Goal: Find specific page/section: Find specific page/section

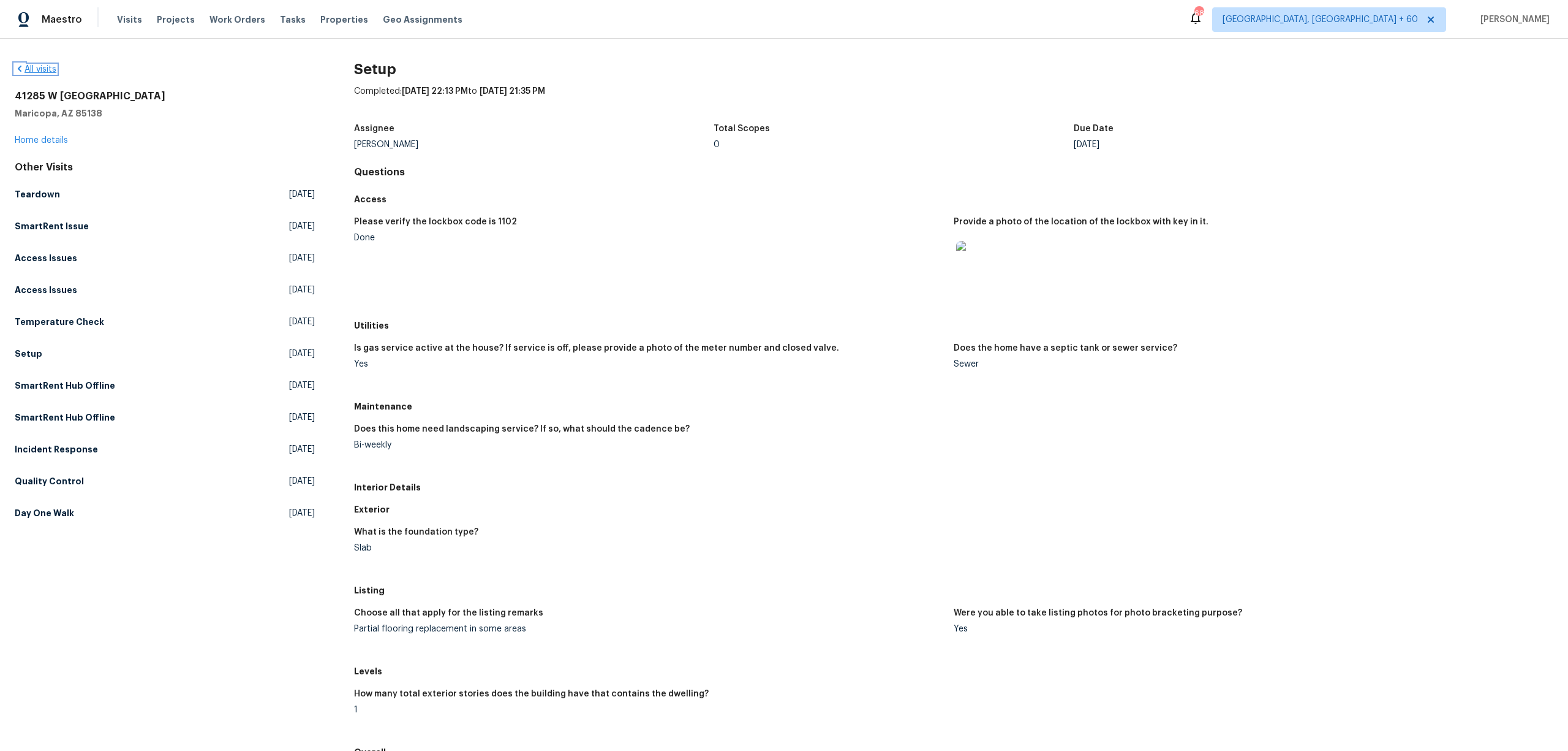
click at [19, 67] on icon at bounding box center [19, 68] width 3 height 6
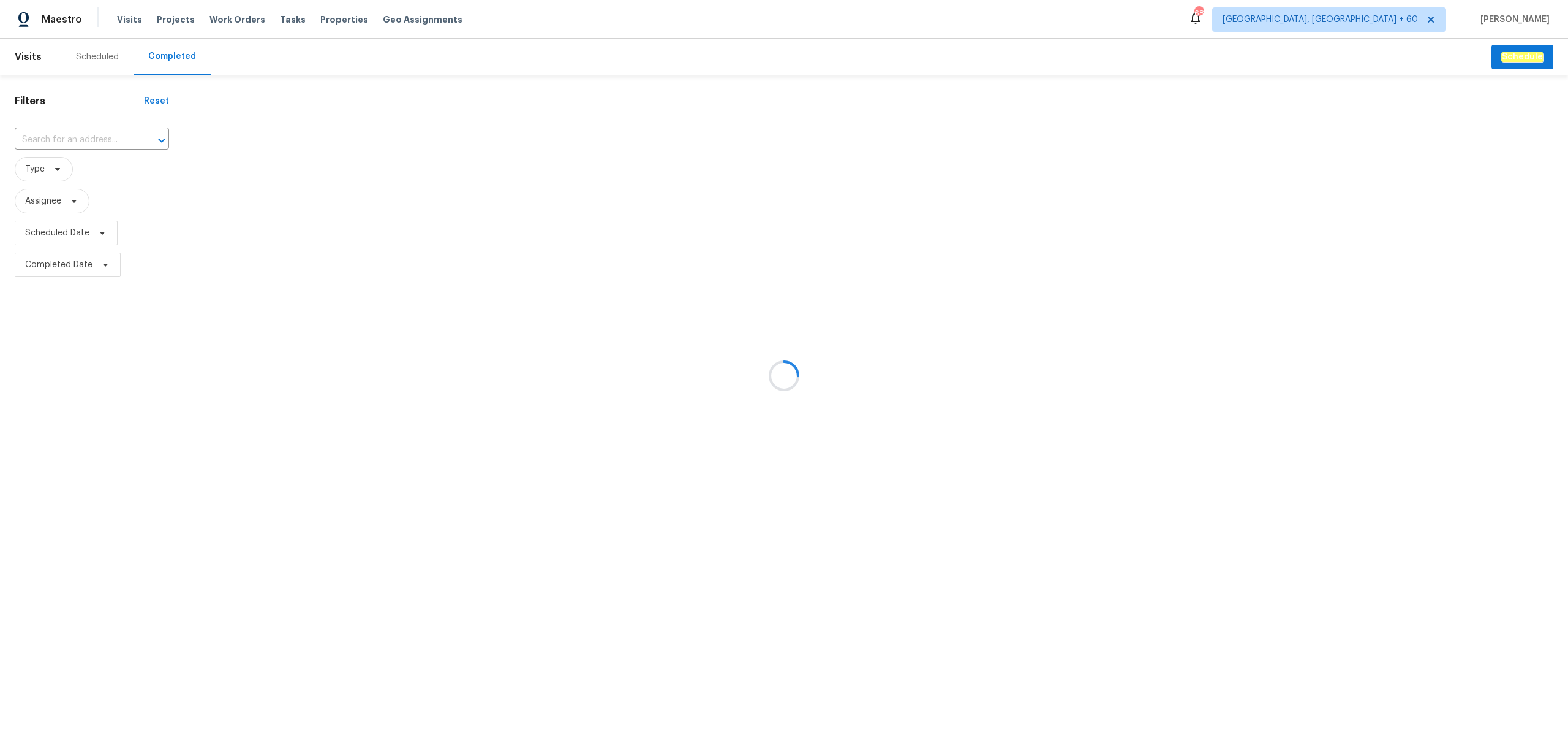
click at [72, 137] on div at bounding box center [784, 376] width 1568 height 751
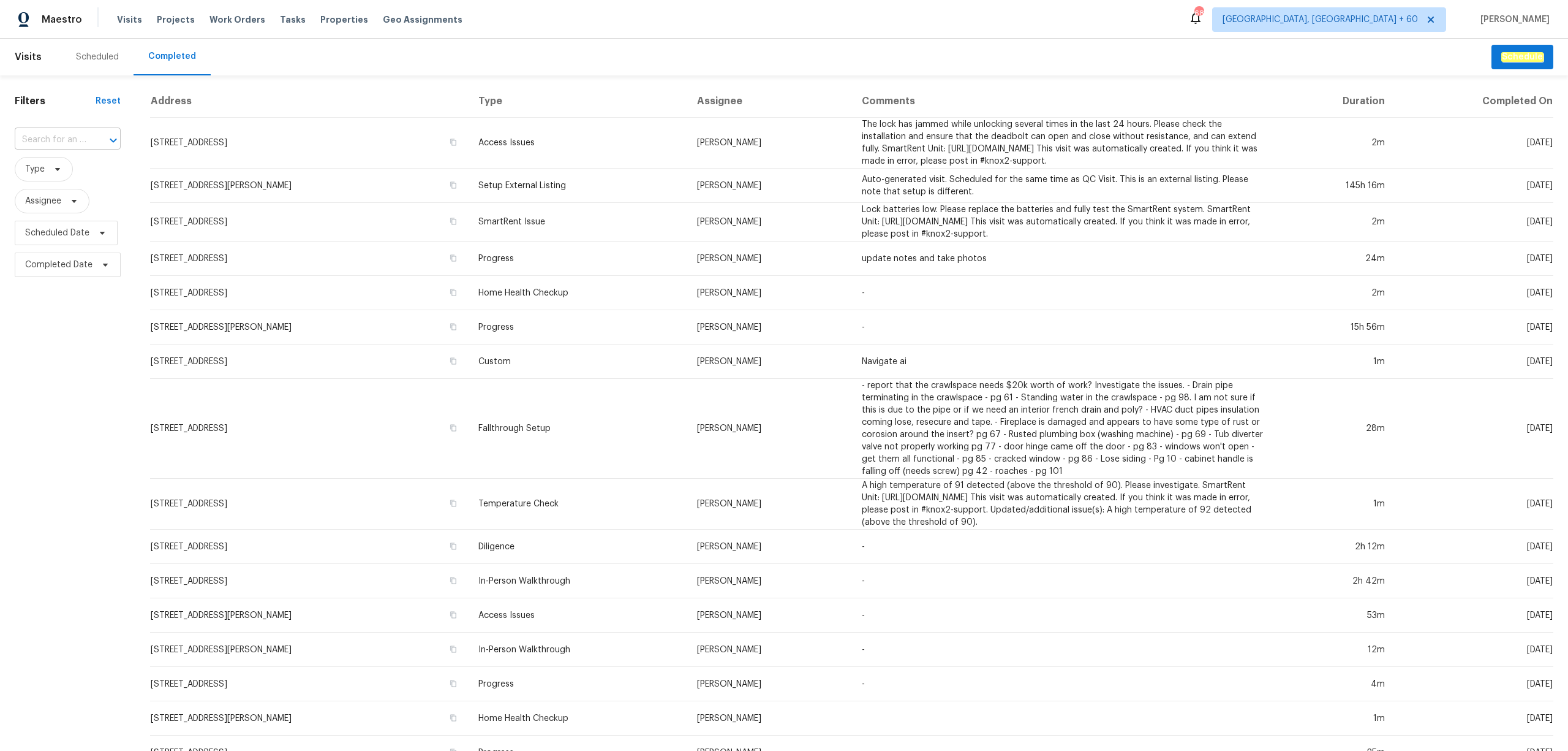
click at [52, 137] on input "text" at bounding box center [50, 139] width 72 height 19
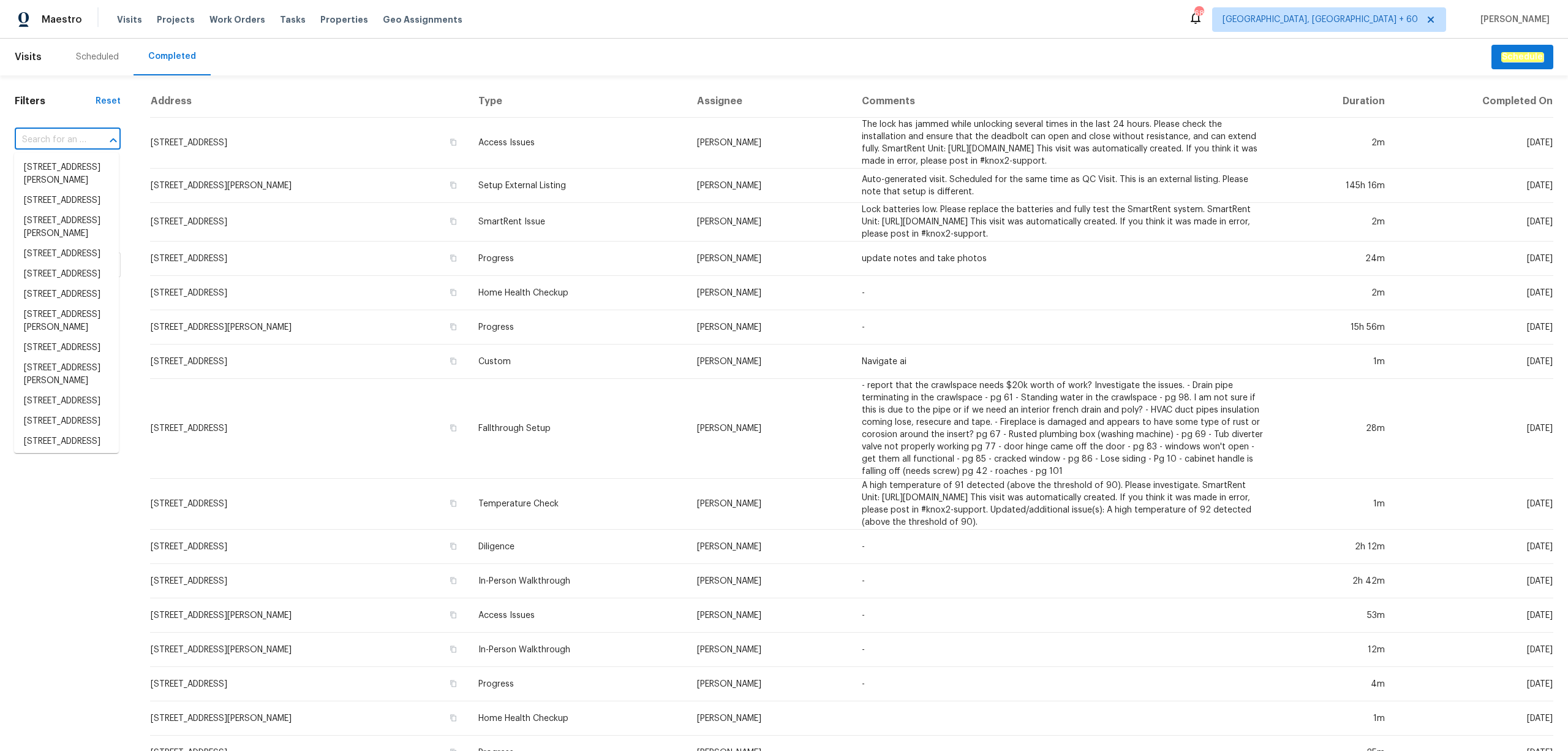
paste input "[STREET_ADDRESS]"
type input "[STREET_ADDRESS]"
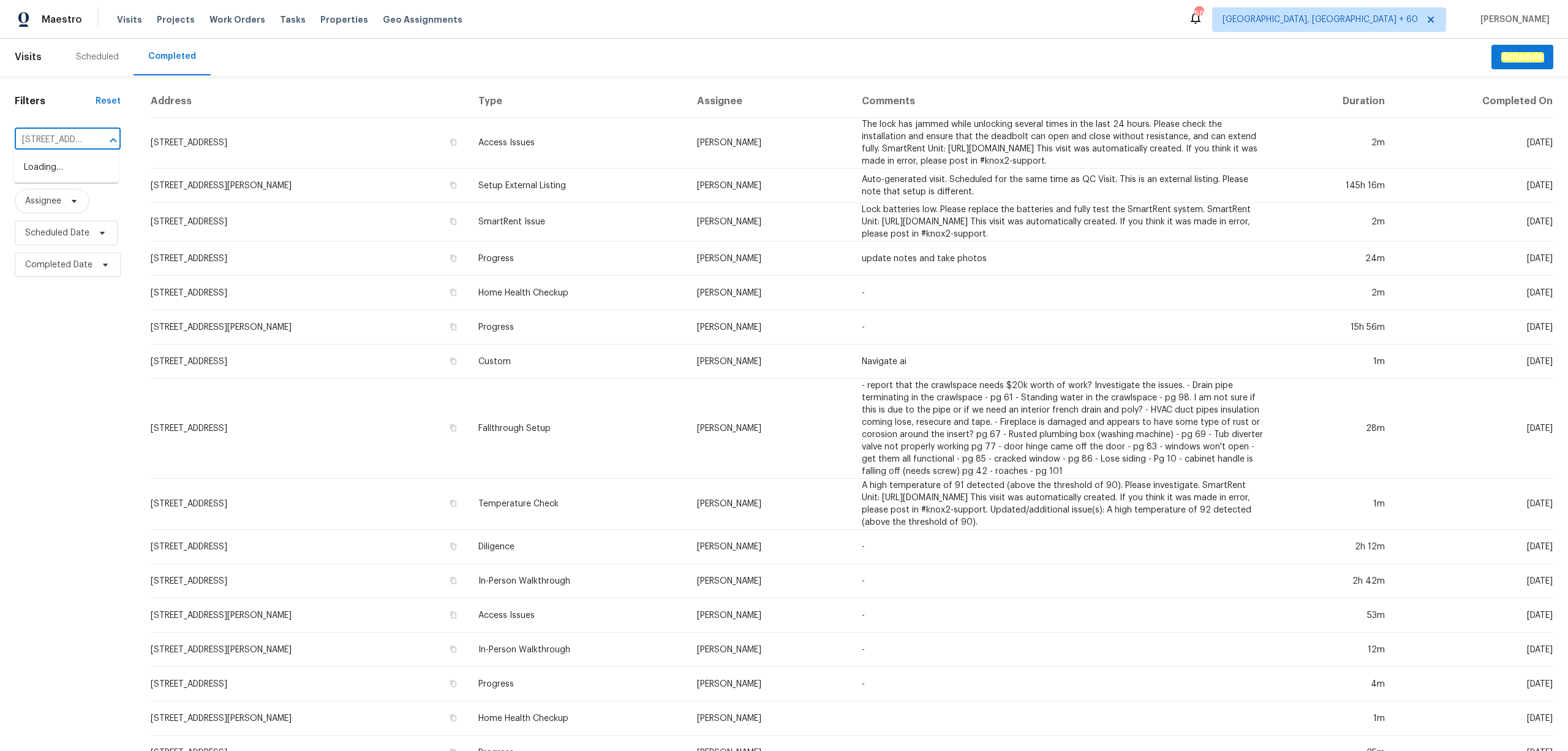
scroll to position [0, 105]
click at [56, 174] on li "[STREET_ADDRESS]" at bounding box center [66, 167] width 104 height 20
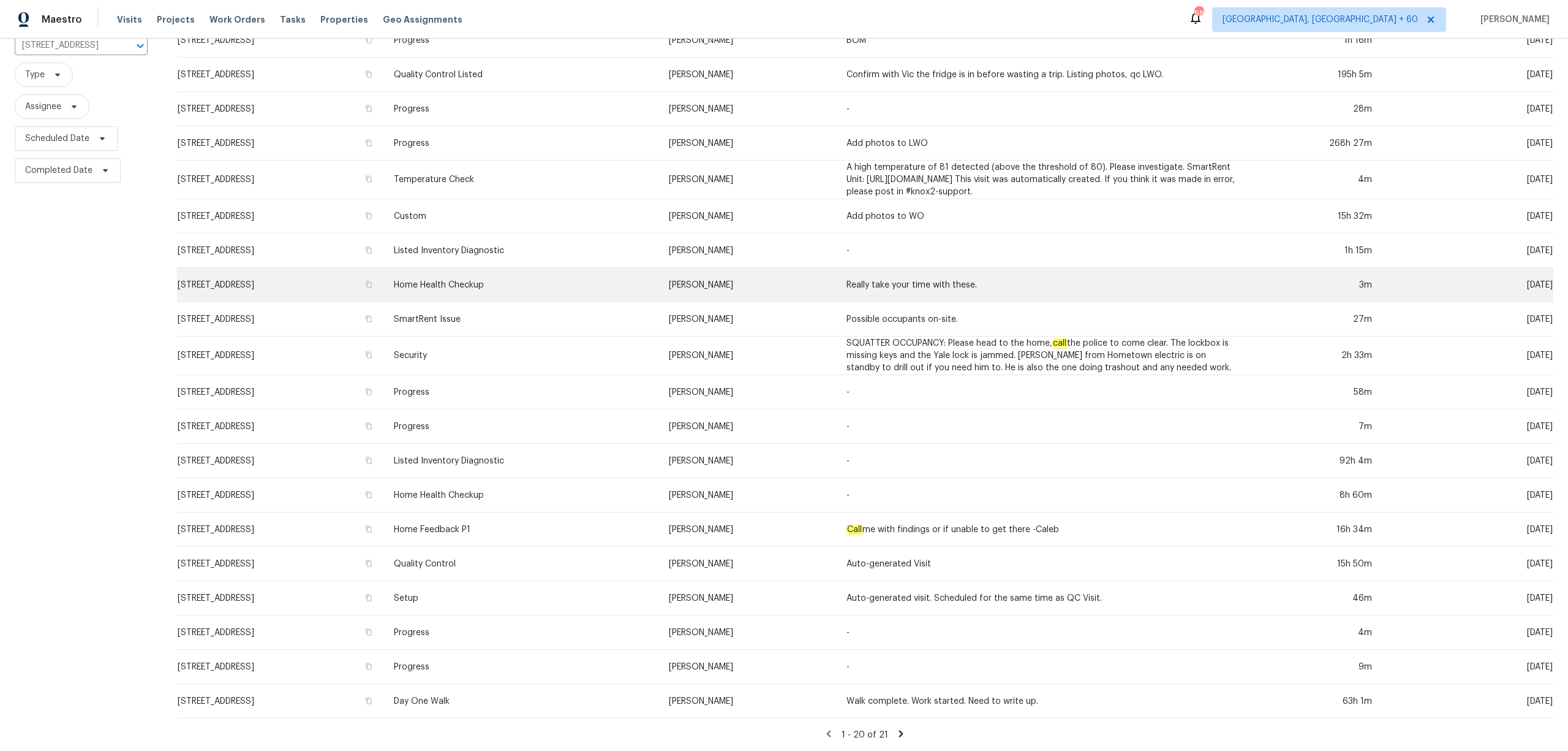
scroll to position [107, 0]
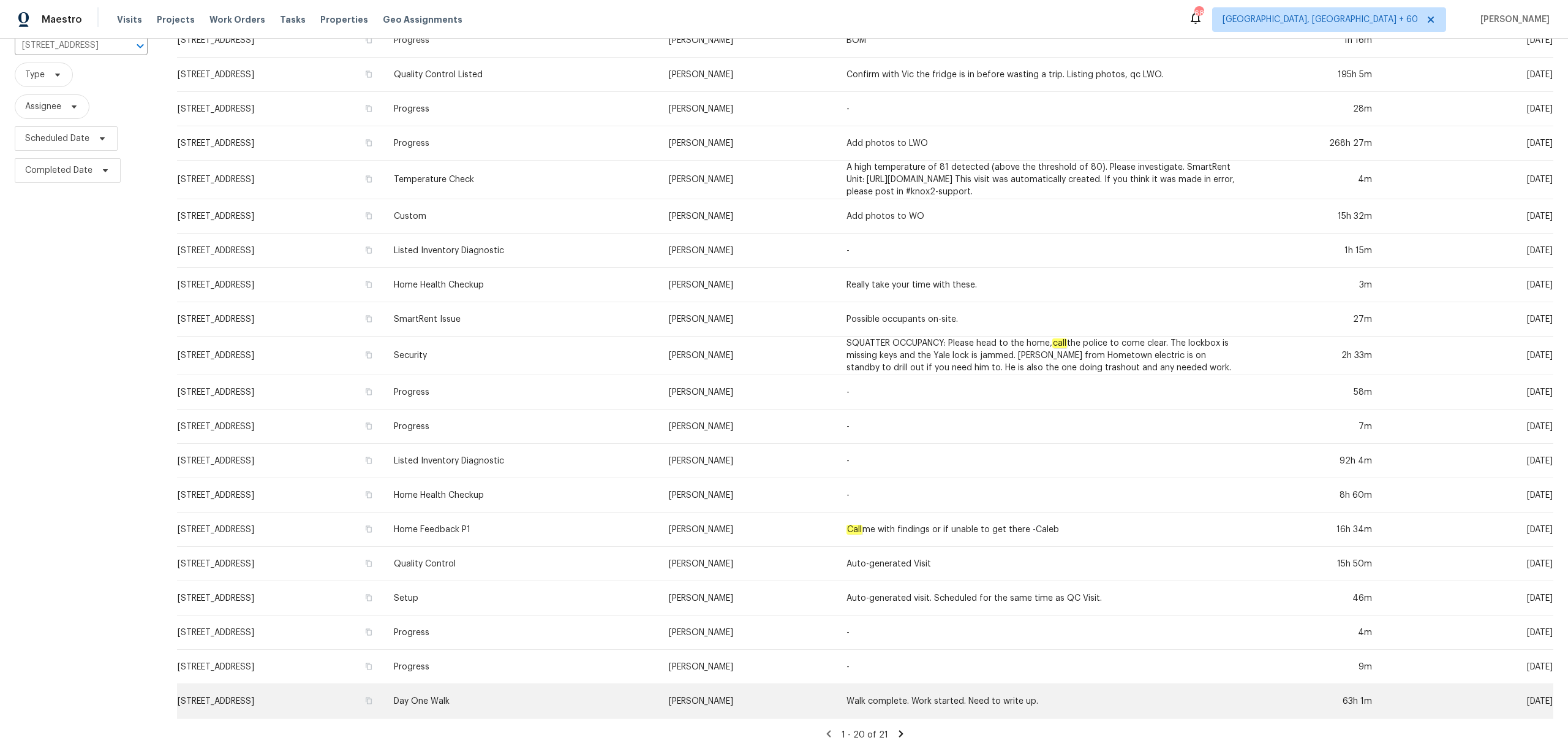
click at [622, 689] on td "Day One Walk" at bounding box center [522, 701] width 275 height 34
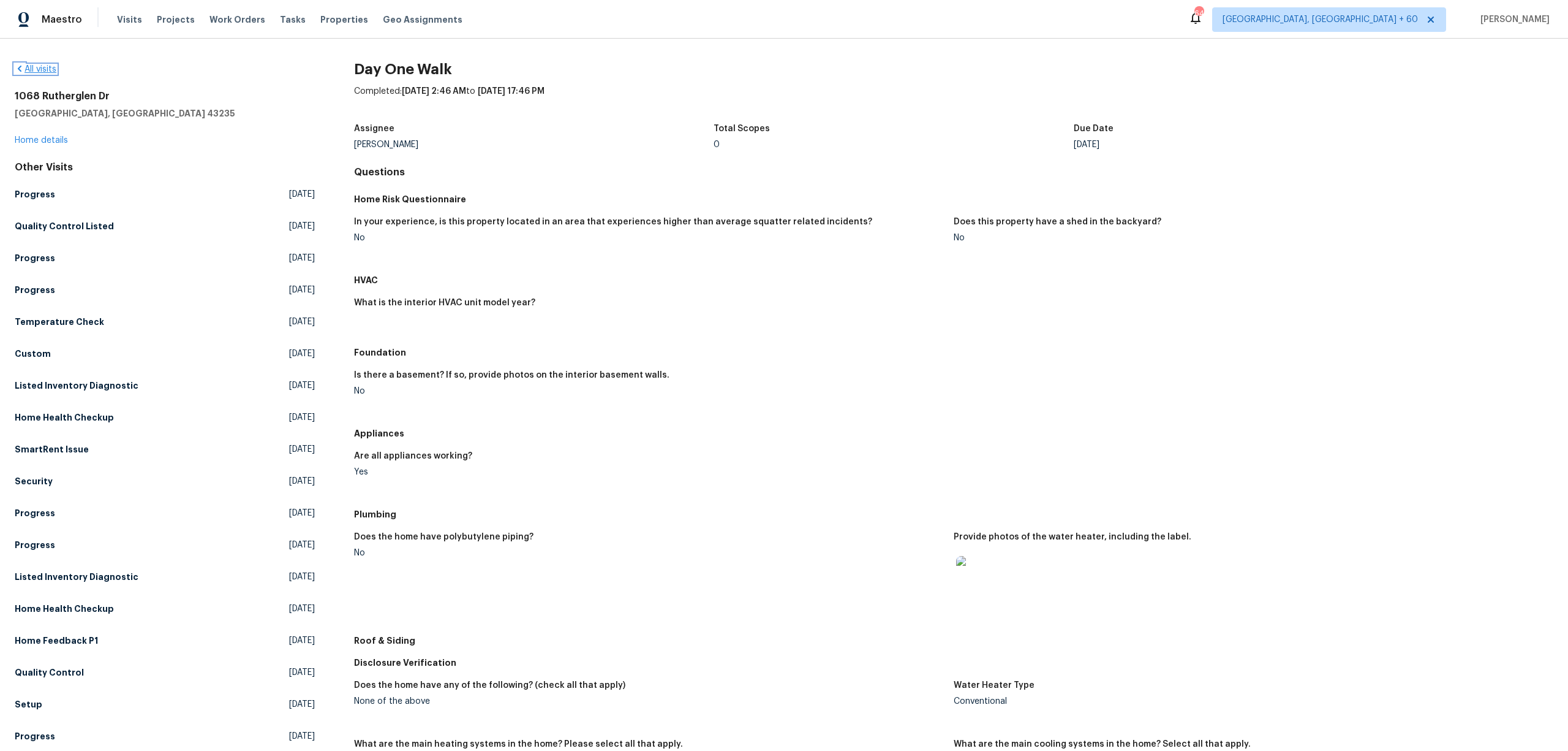
click at [20, 71] on icon at bounding box center [19, 68] width 3 height 6
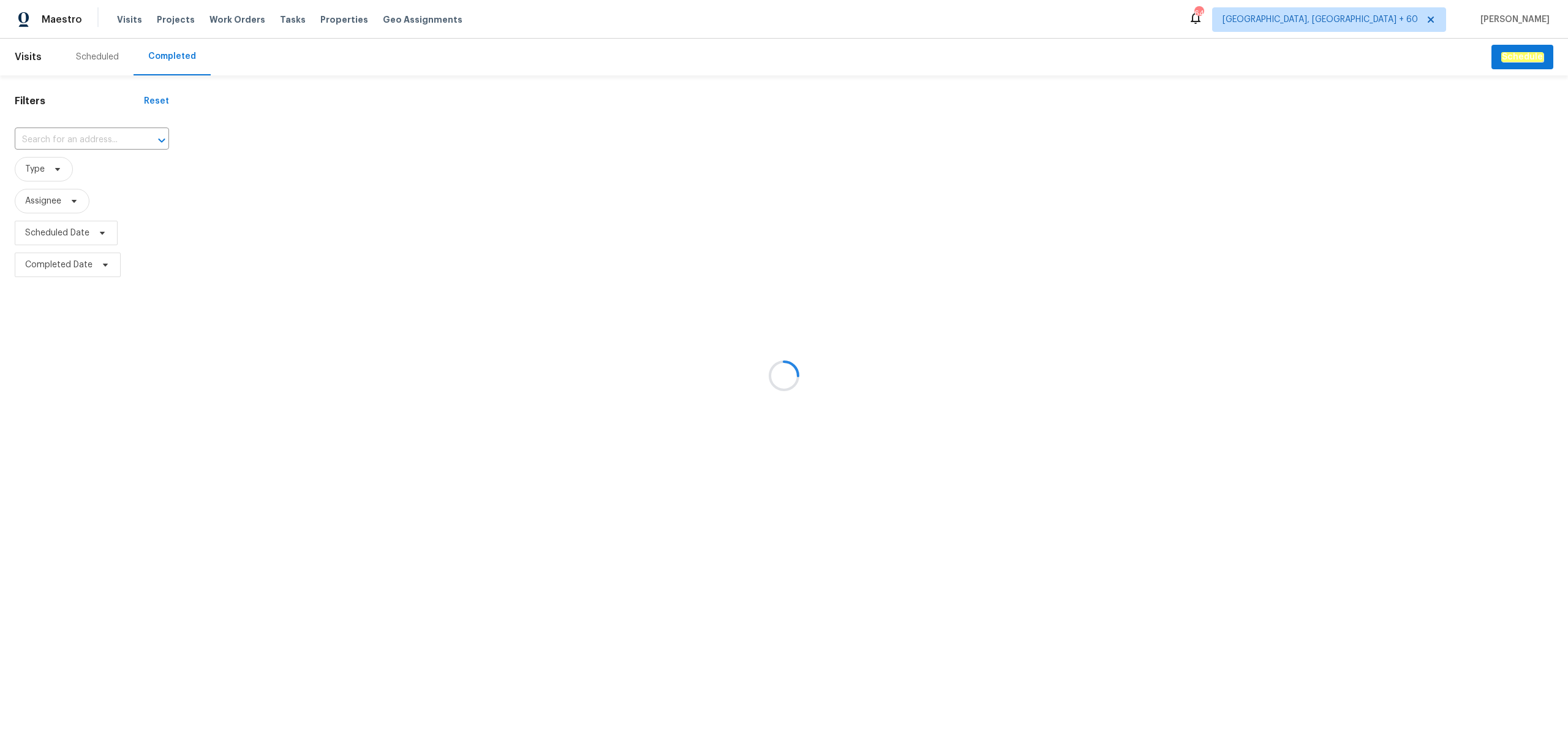
click at [53, 140] on div at bounding box center [784, 376] width 1568 height 751
click at [44, 137] on div at bounding box center [784, 376] width 1568 height 751
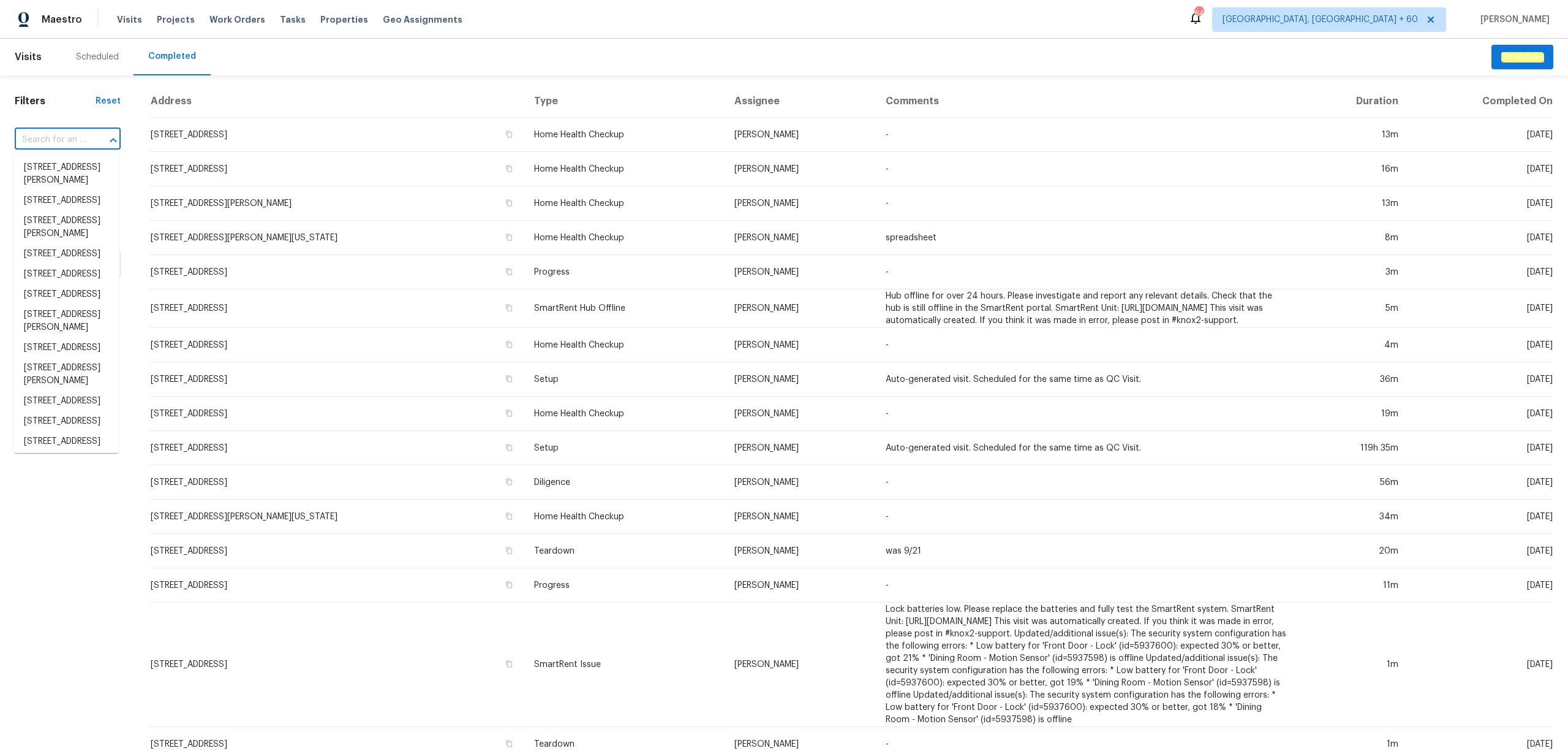
paste input "[STREET_ADDRESS]"
type input "[STREET_ADDRESS]"
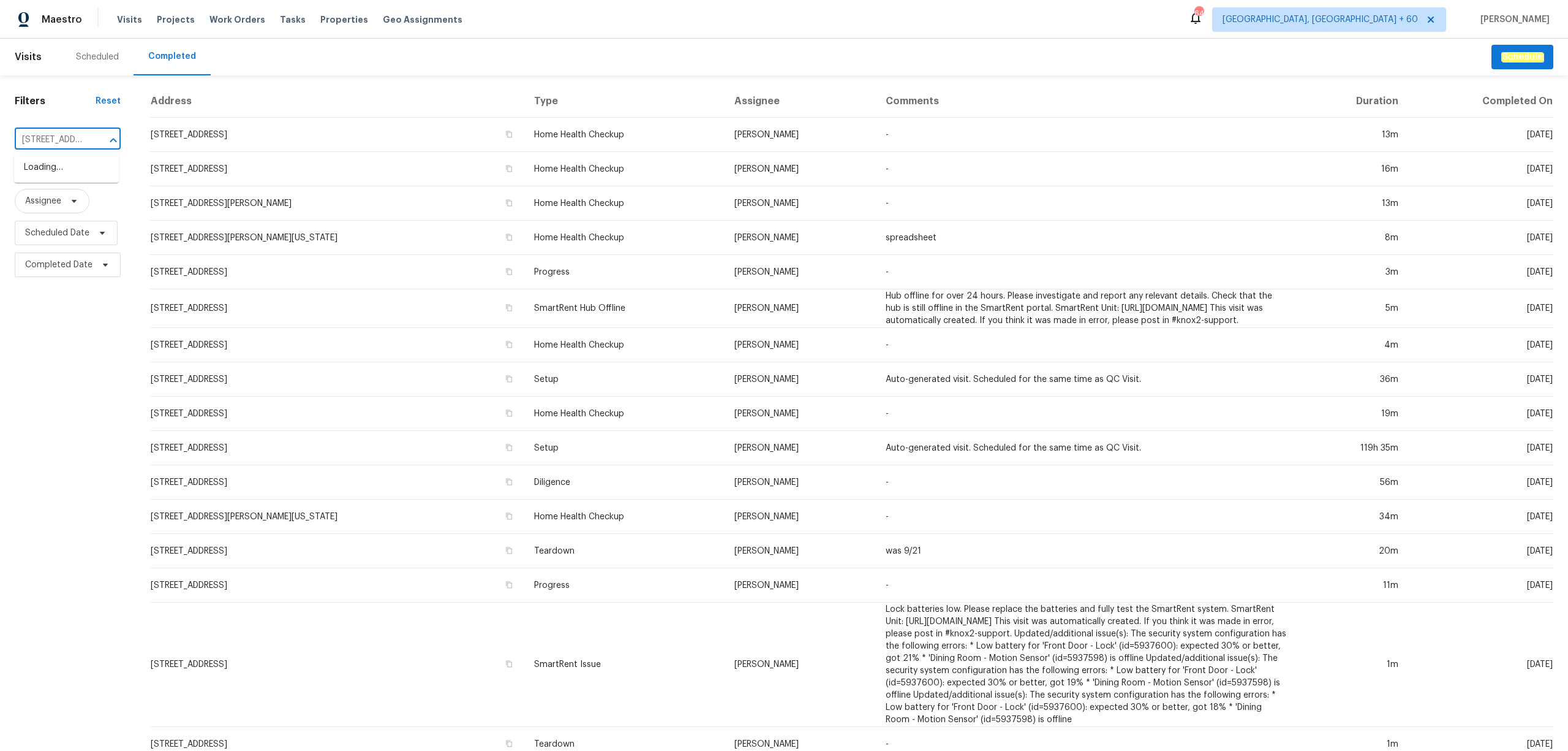
scroll to position [0, 70]
click at [63, 171] on li "[STREET_ADDRESS]" at bounding box center [66, 167] width 104 height 20
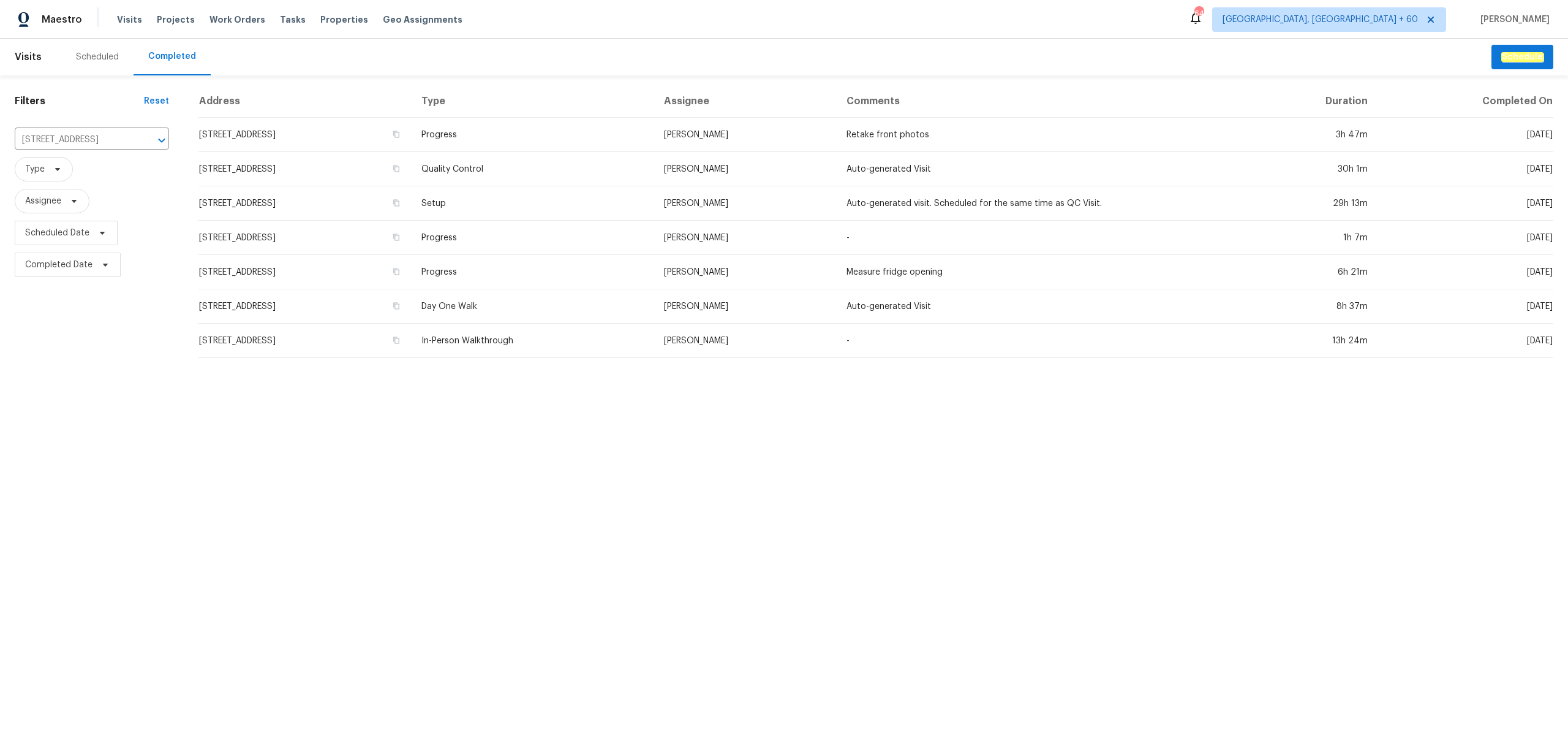
click at [677, 368] on html "Maestro Visits Projects Work Orders Tasks Properties Geo Assignments 642 [GEOGR…" at bounding box center [784, 184] width 1568 height 368
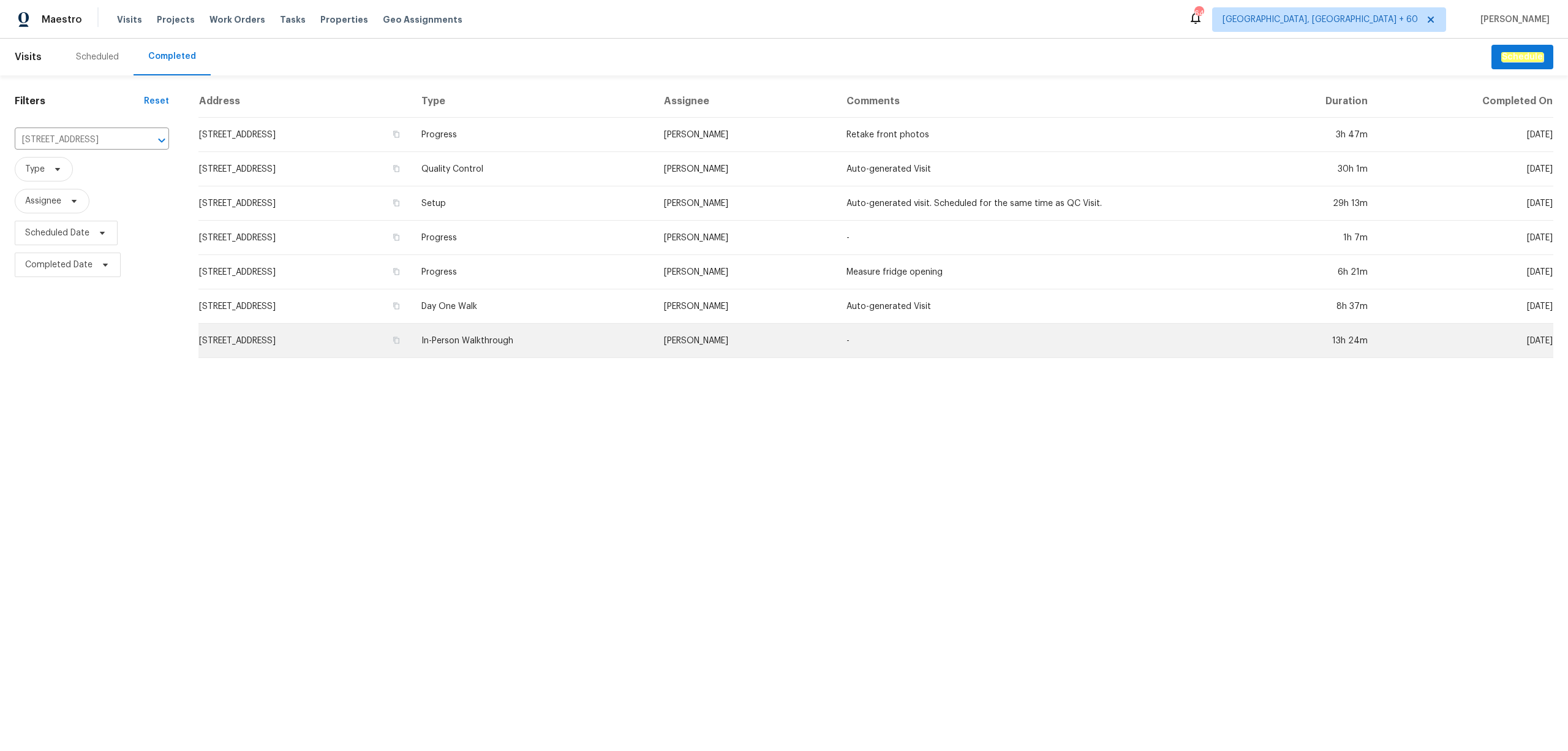
click at [615, 341] on td "In-Person Walkthrough" at bounding box center [533, 341] width 242 height 34
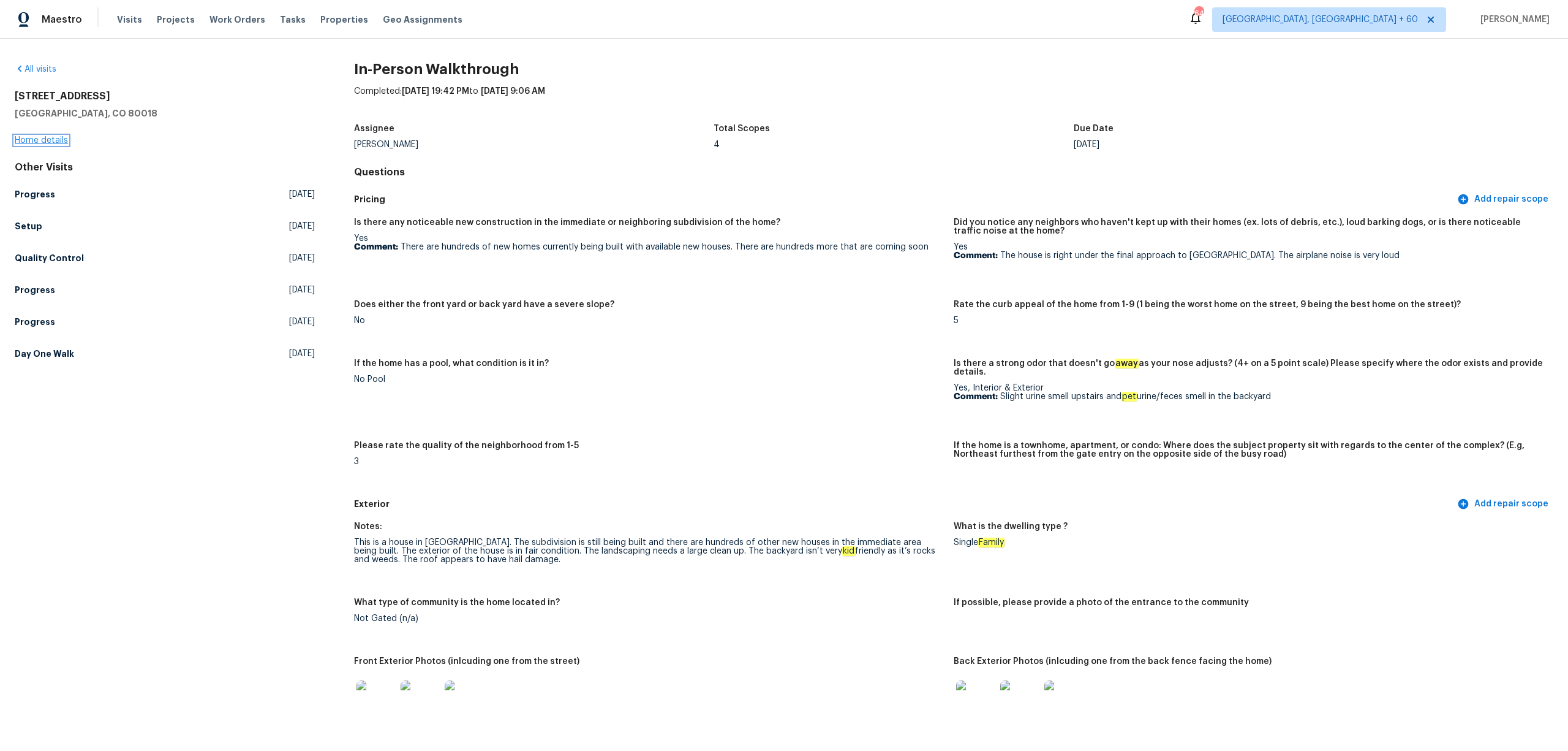
click at [29, 144] on link "Home details" at bounding box center [41, 140] width 54 height 8
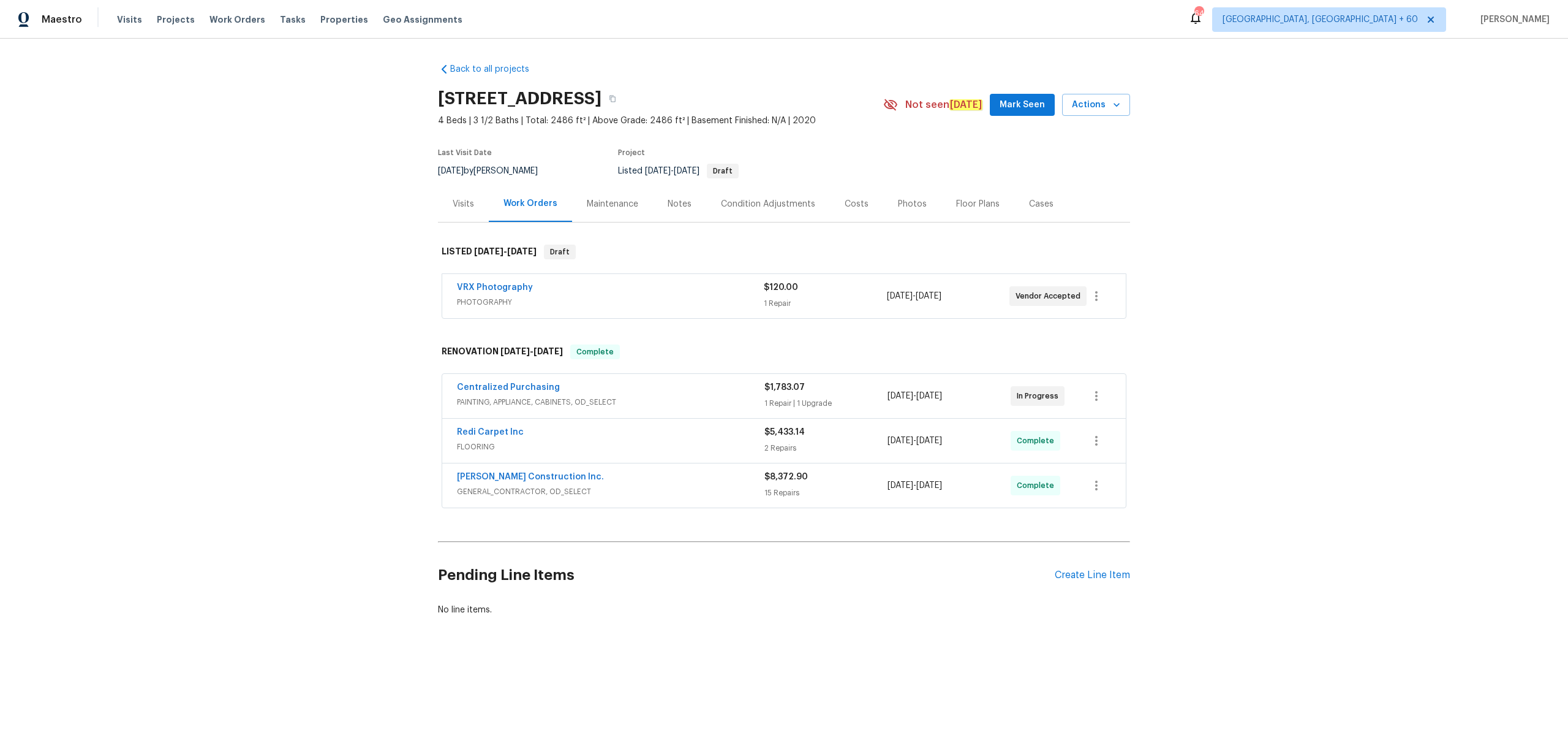
click at [900, 207] on div "Photos" at bounding box center [912, 204] width 29 height 13
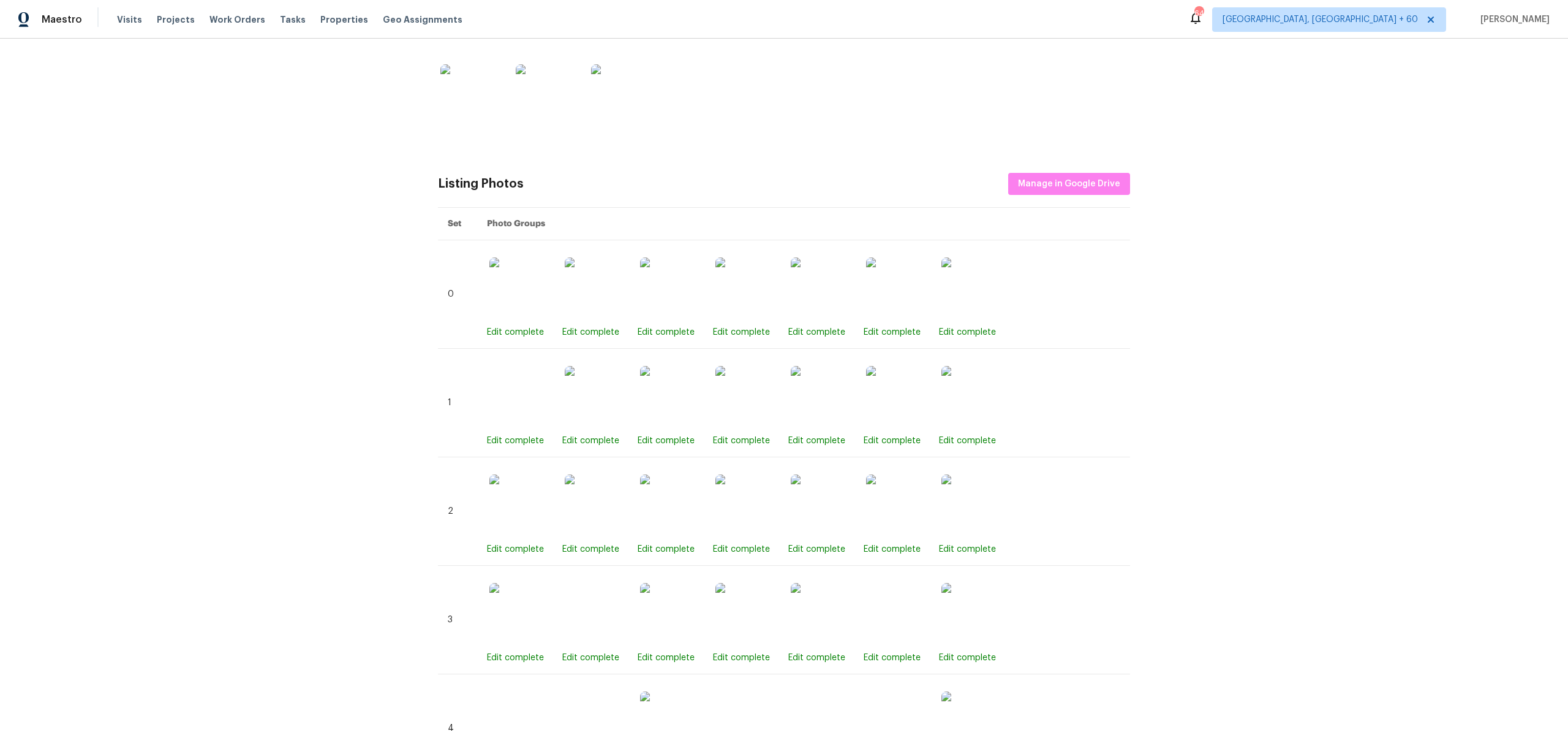
scroll to position [245, 0]
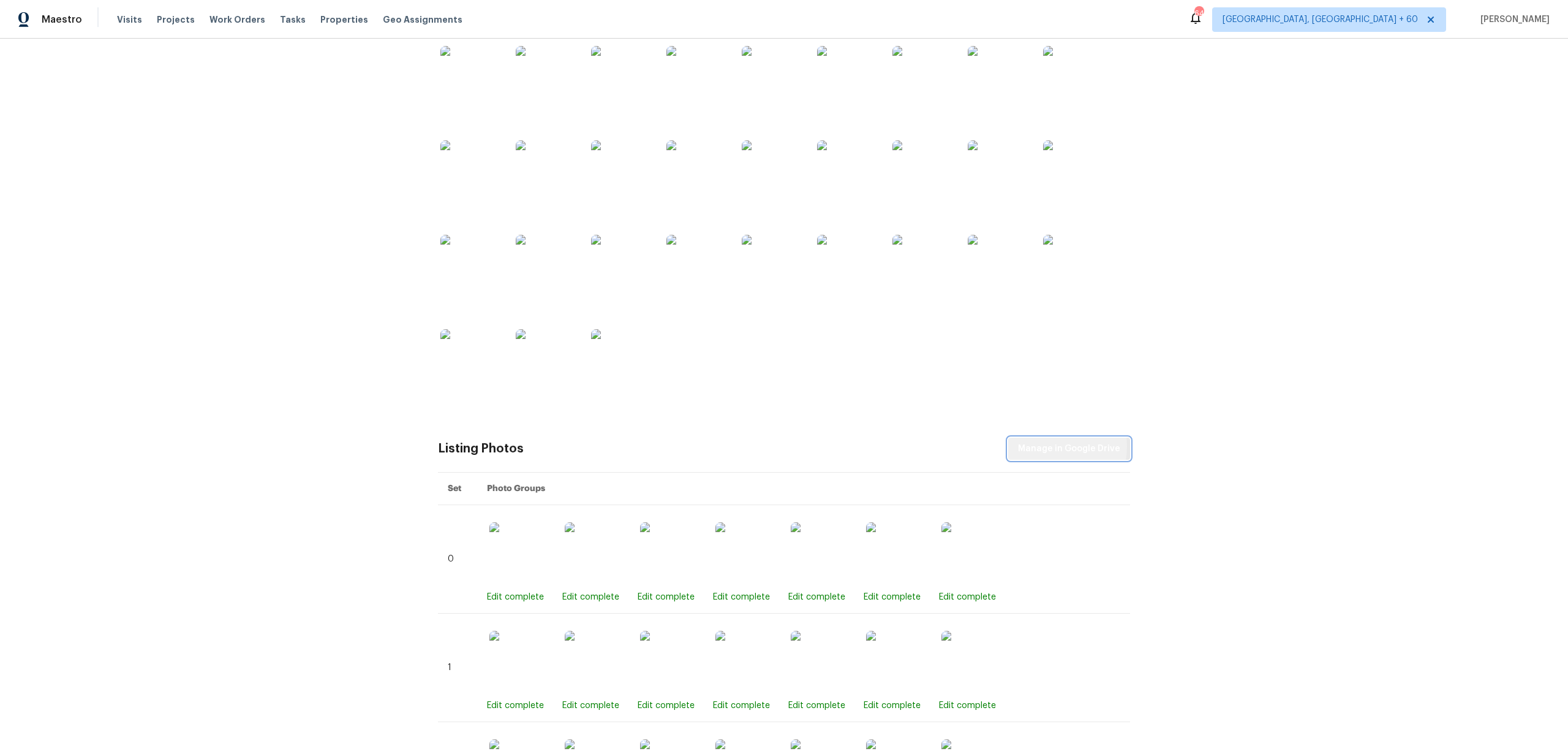
click at [1040, 447] on span "Manage in Google Drive" at bounding box center [1069, 449] width 102 height 15
